Goal: Task Accomplishment & Management: Manage account settings

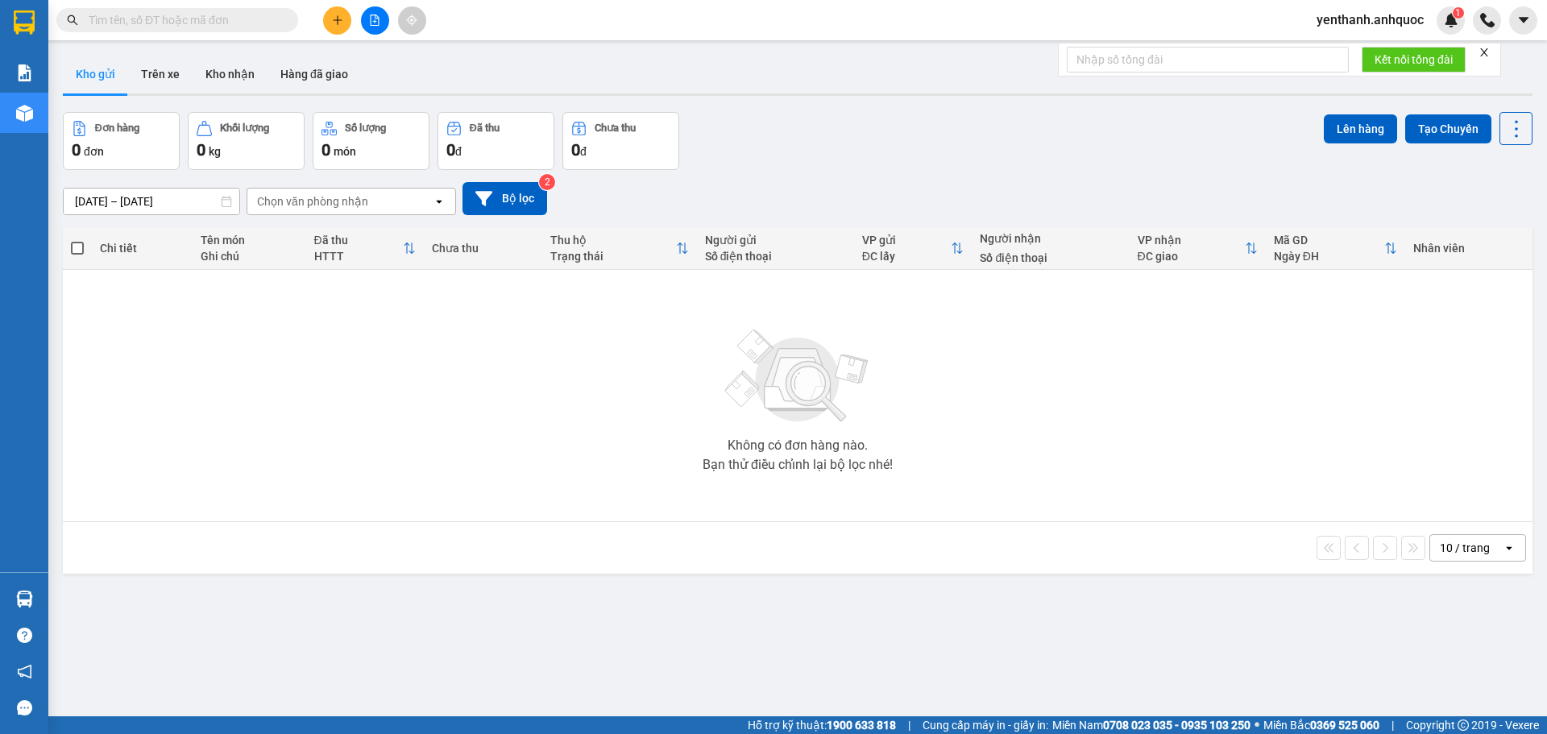
click at [1379, 16] on span "yenthanh.anhquoc" at bounding box center [1370, 20] width 133 height 20
click at [1333, 59] on li "Đăng xuất" at bounding box center [1369, 50] width 135 height 26
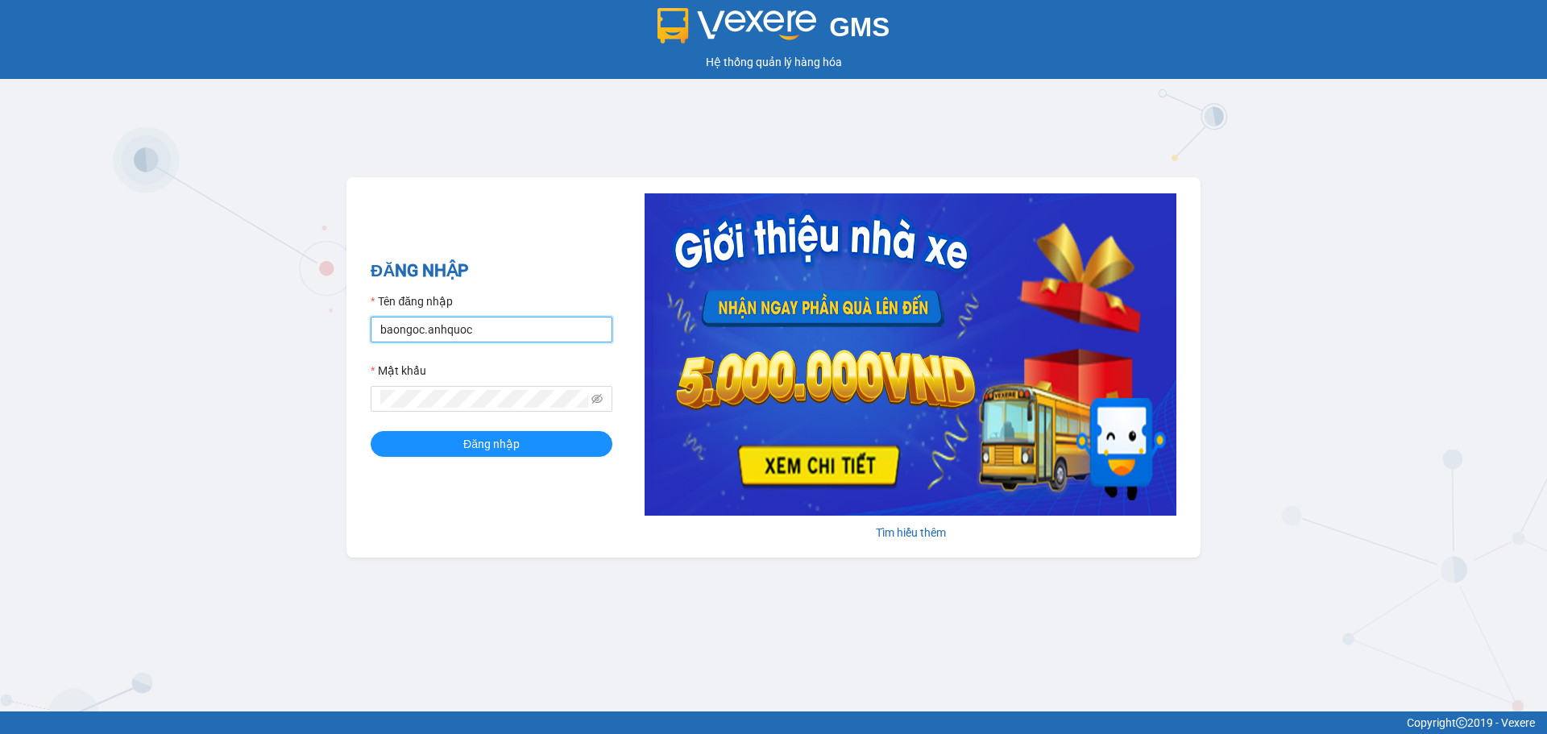
click at [426, 332] on input "baongoc.anhquoc" at bounding box center [492, 330] width 242 height 26
type input "phuongthao.anhquoc"
click at [533, 420] on form "Tên đăng nhập phuongthao.anhquoc Mật khẩu Đăng nhập" at bounding box center [492, 374] width 242 height 164
click at [517, 450] on span "Đăng nhập" at bounding box center [491, 444] width 56 height 18
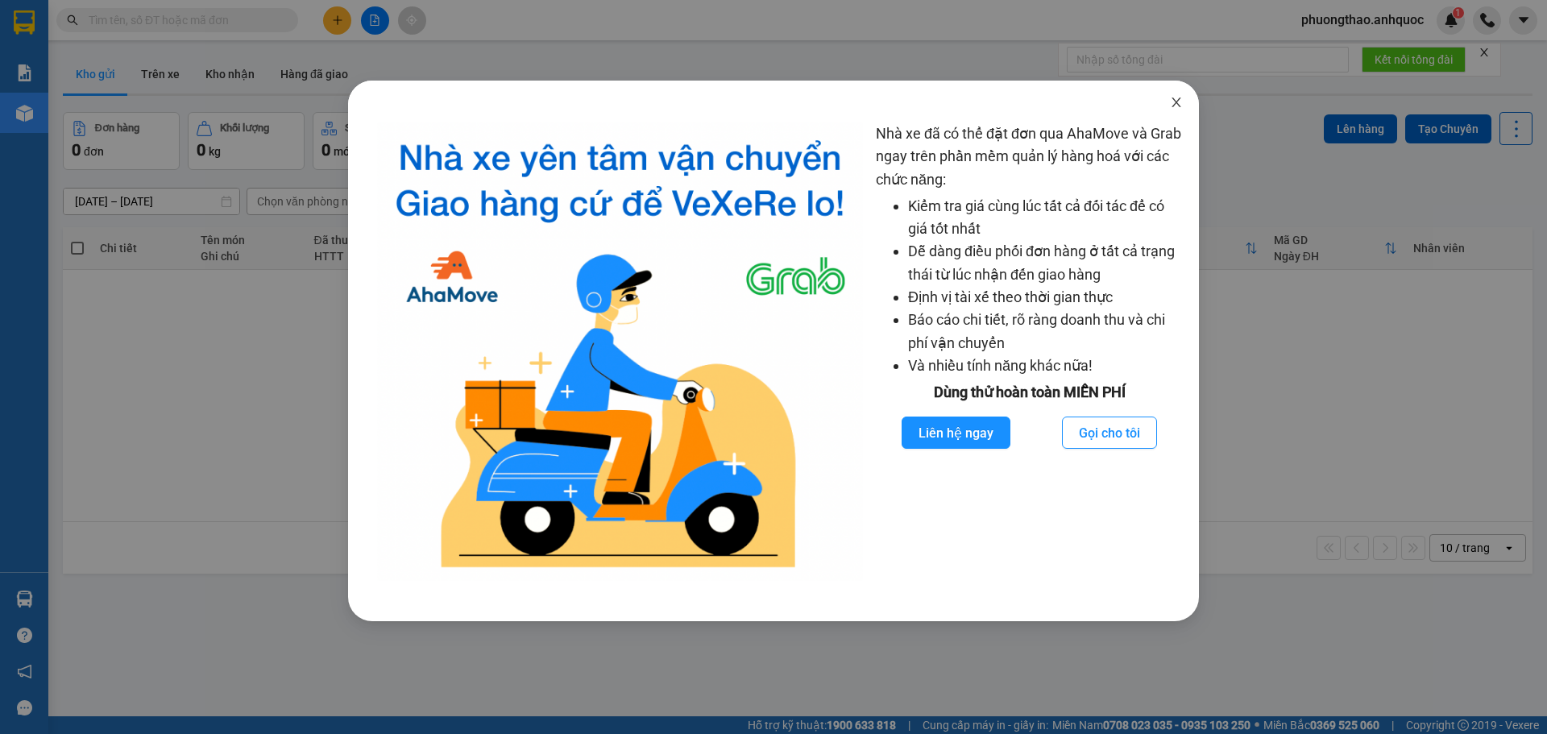
click at [1173, 102] on icon "close" at bounding box center [1176, 102] width 13 height 13
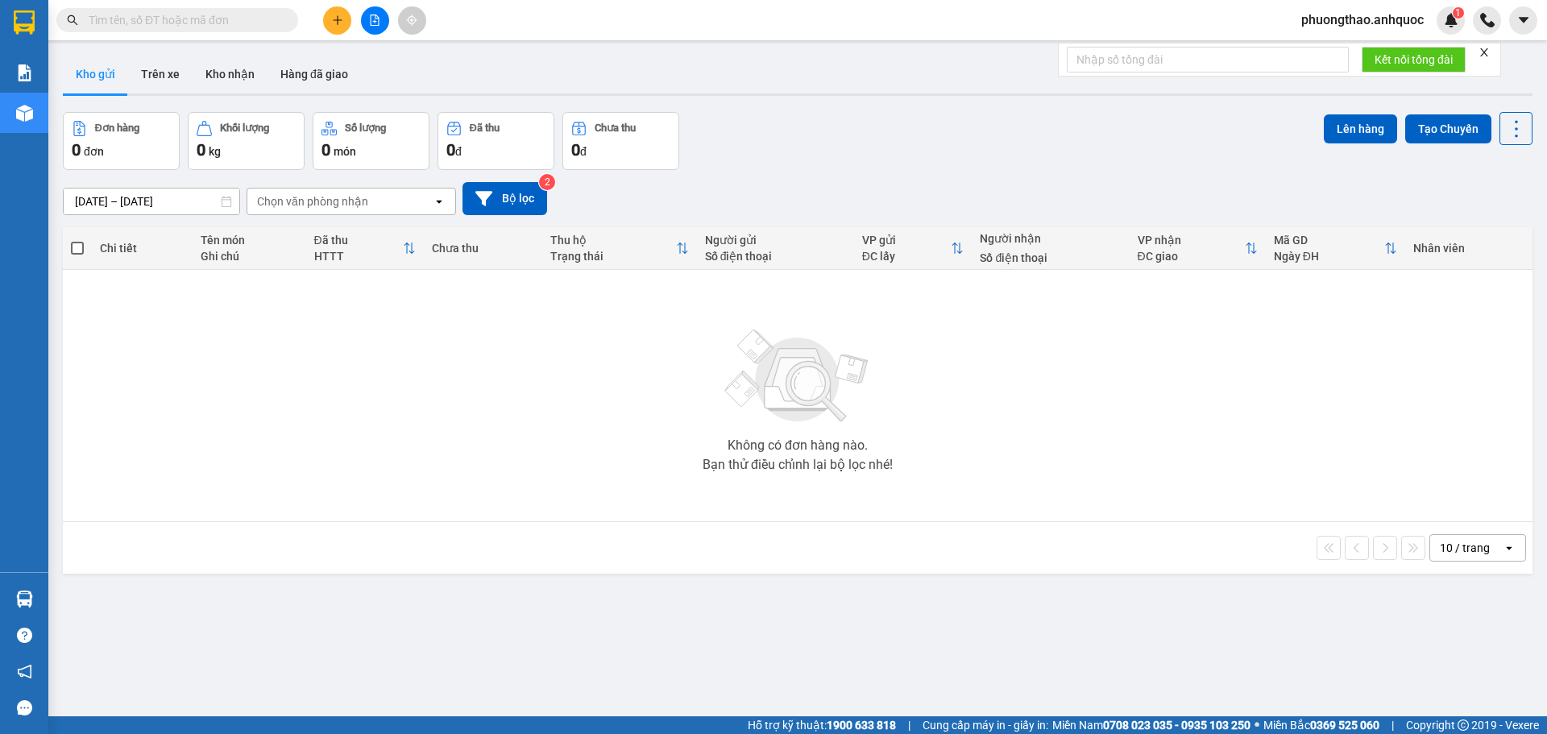
click at [1482, 51] on icon "close" at bounding box center [1483, 52] width 11 height 11
